Goal: Task Accomplishment & Management: Manage account settings

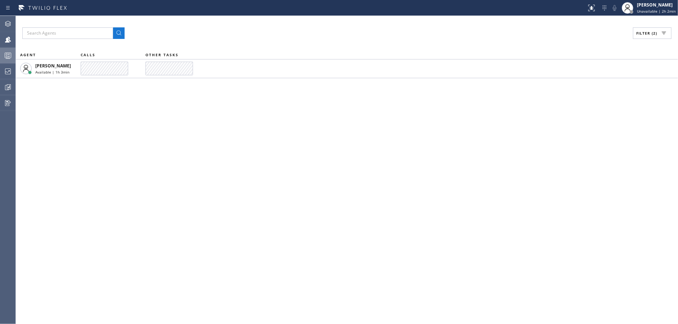
click at [4, 53] on icon at bounding box center [8, 55] width 9 height 9
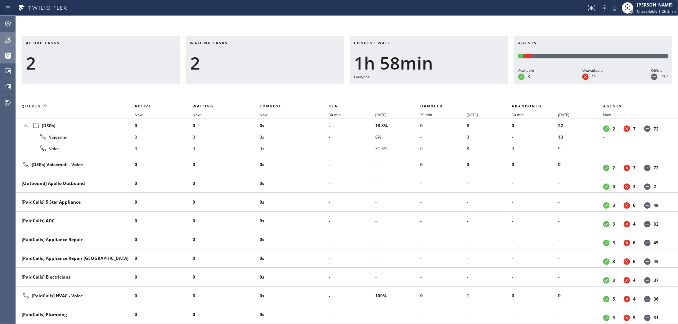
click at [8, 39] on icon at bounding box center [8, 40] width 6 height 6
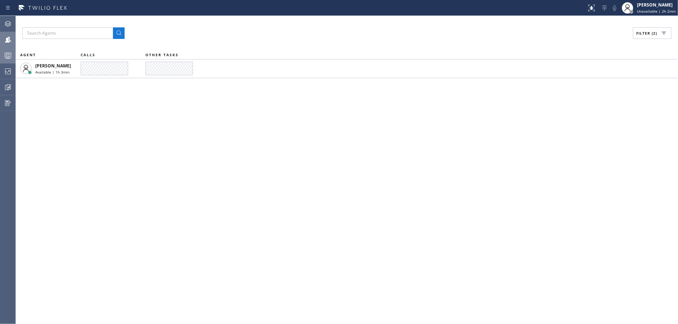
click at [0, 54] on div at bounding box center [8, 55] width 16 height 9
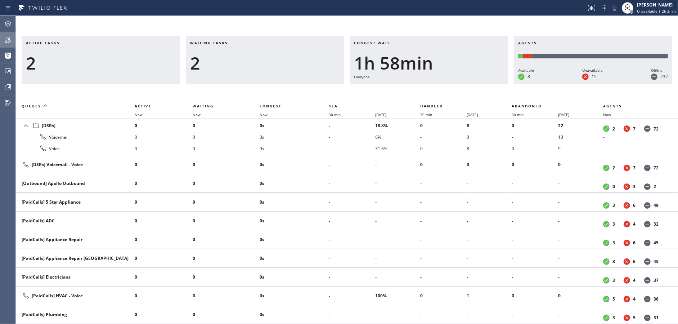
click at [193, 102] on th "Waiting" at bounding box center [226, 106] width 67 height 9
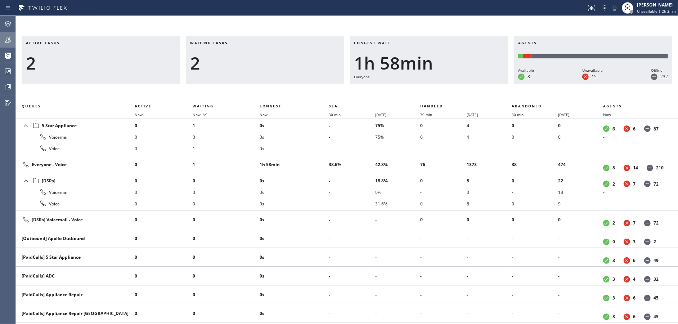
click at [205, 106] on span "Waiting" at bounding box center [203, 105] width 21 height 5
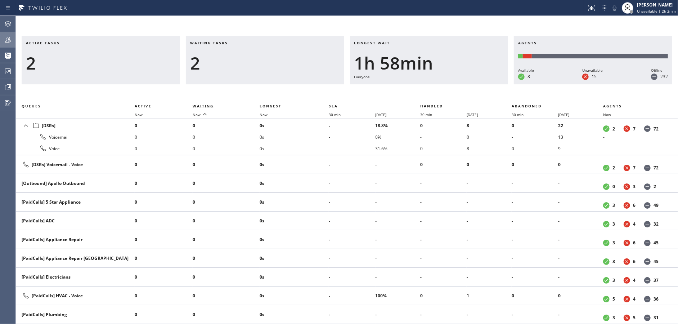
click at [205, 106] on span "Waiting" at bounding box center [203, 105] width 21 height 5
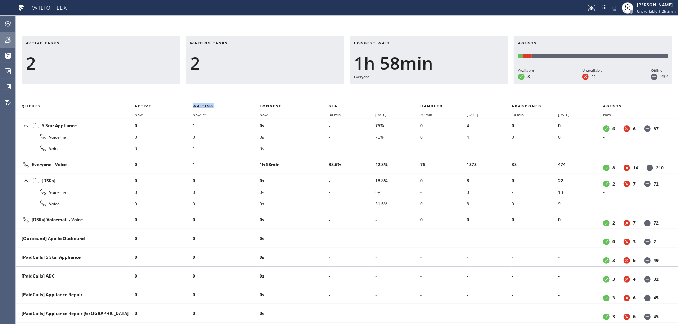
click at [205, 106] on span "Waiting" at bounding box center [203, 105] width 21 height 5
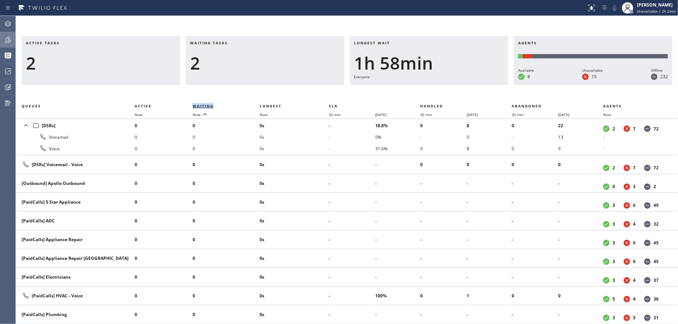
click at [205, 106] on span "Waiting" at bounding box center [203, 105] width 21 height 5
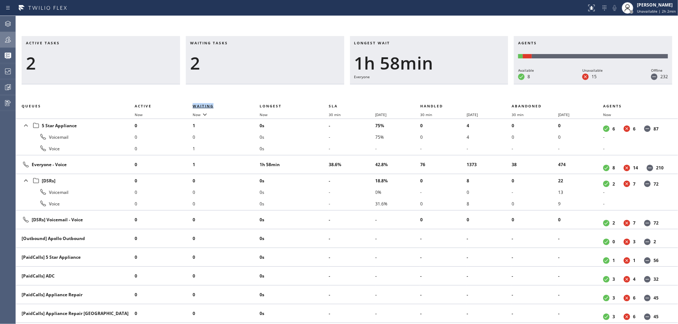
click at [205, 106] on span "Waiting" at bounding box center [203, 105] width 21 height 5
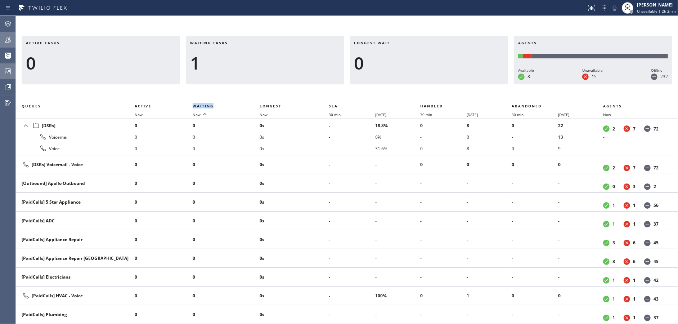
click at [4, 70] on icon at bounding box center [8, 71] width 9 height 9
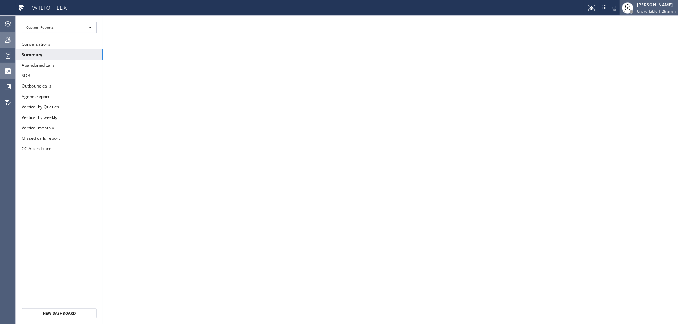
click at [656, 13] on div "[PERSON_NAME] Unavailable | 2h 5min" at bounding box center [657, 7] width 43 height 13
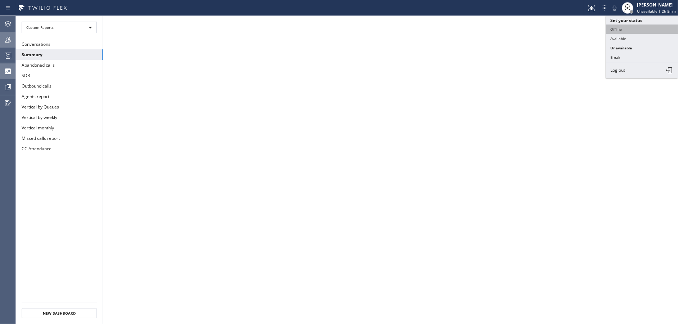
click at [634, 29] on button "Offline" at bounding box center [642, 28] width 72 height 9
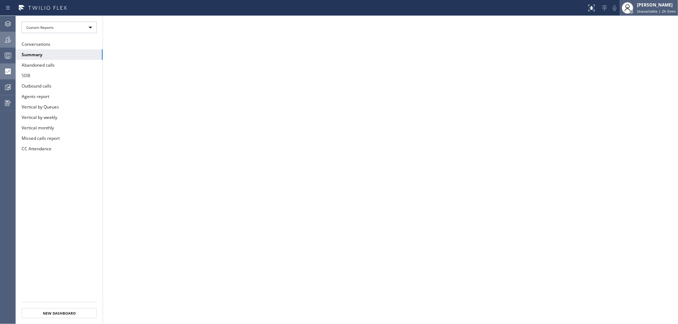
click at [656, 8] on div "[PERSON_NAME] Unavailable | 2h 5min" at bounding box center [657, 7] width 43 height 13
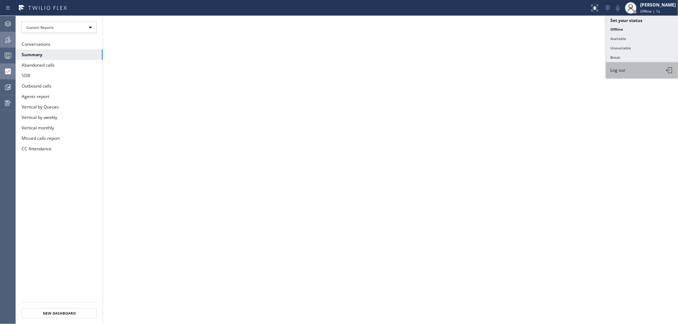
click at [629, 67] on button "Log out" at bounding box center [642, 70] width 72 height 16
